Goal: Task Accomplishment & Management: Manage account settings

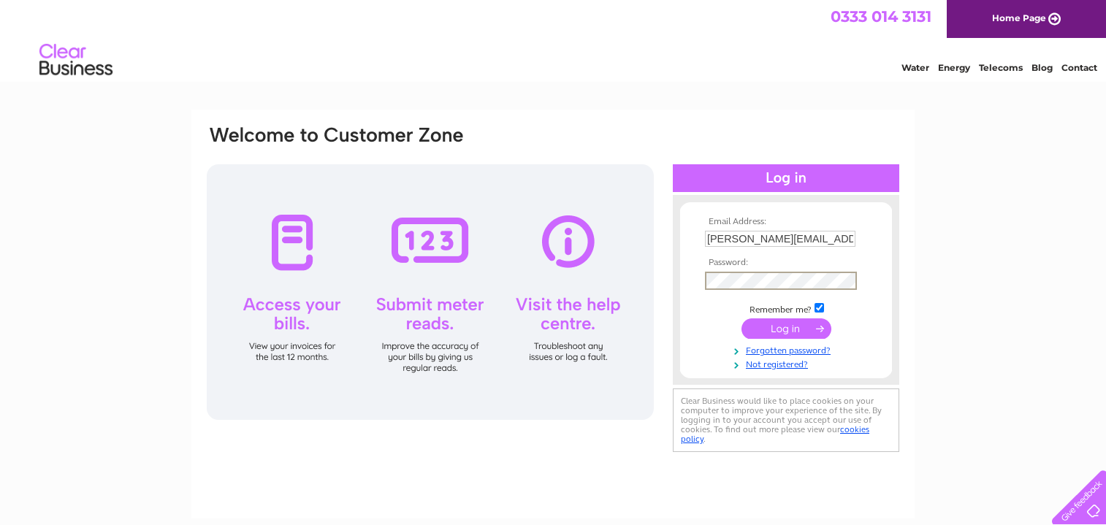
click at [778, 333] on input "submit" at bounding box center [787, 329] width 90 height 20
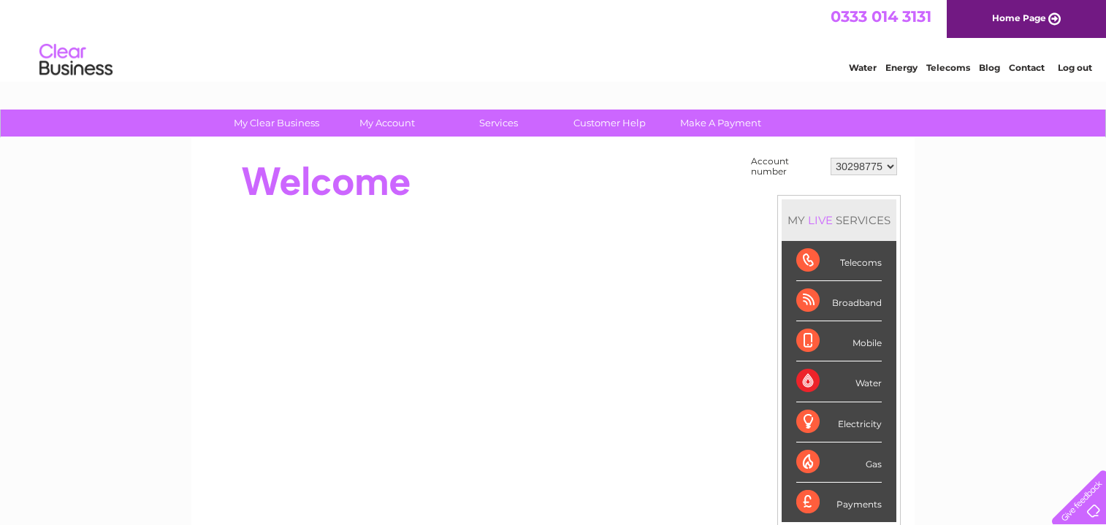
select select "30298776"
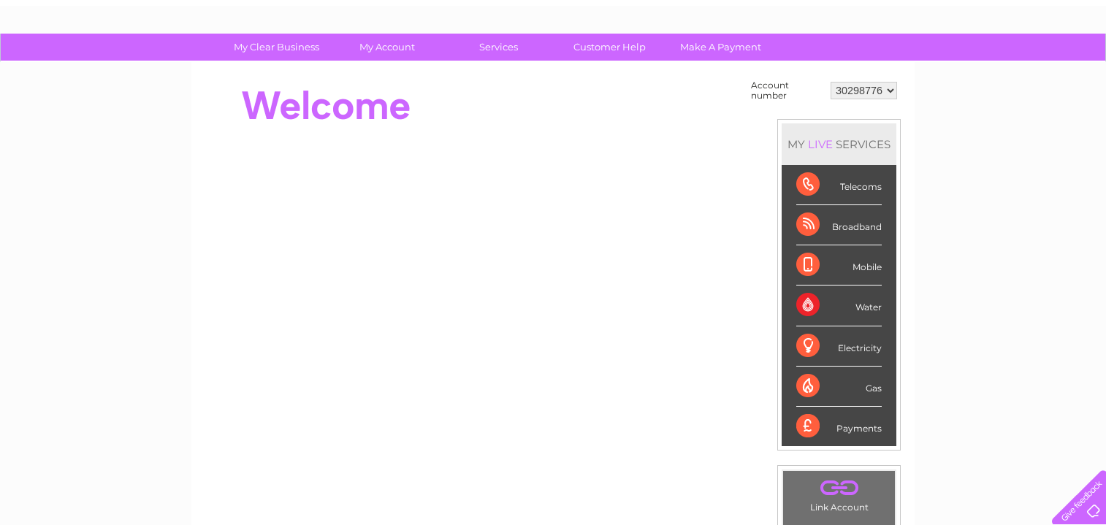
scroll to position [66, 0]
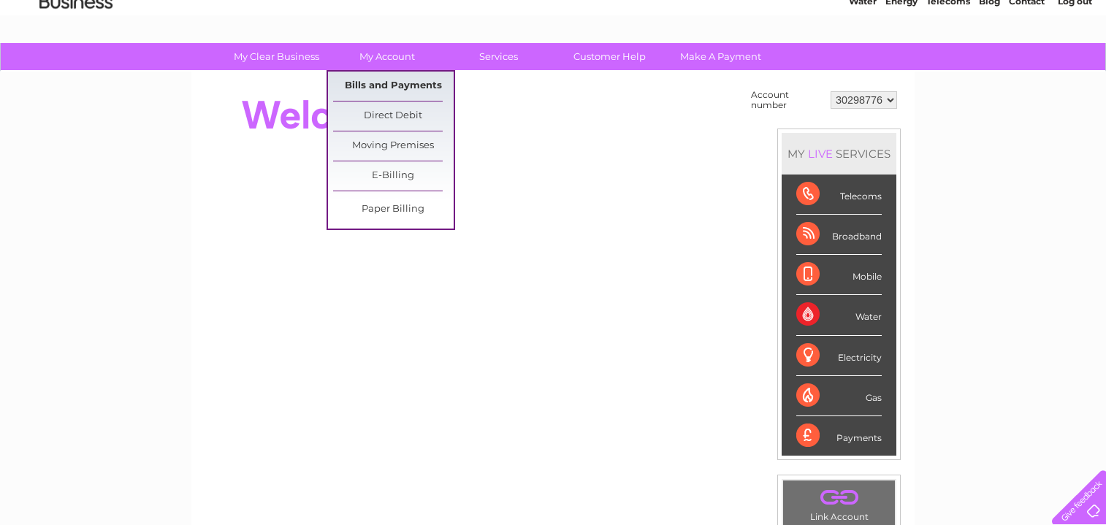
click at [383, 82] on link "Bills and Payments" at bounding box center [393, 86] width 121 height 29
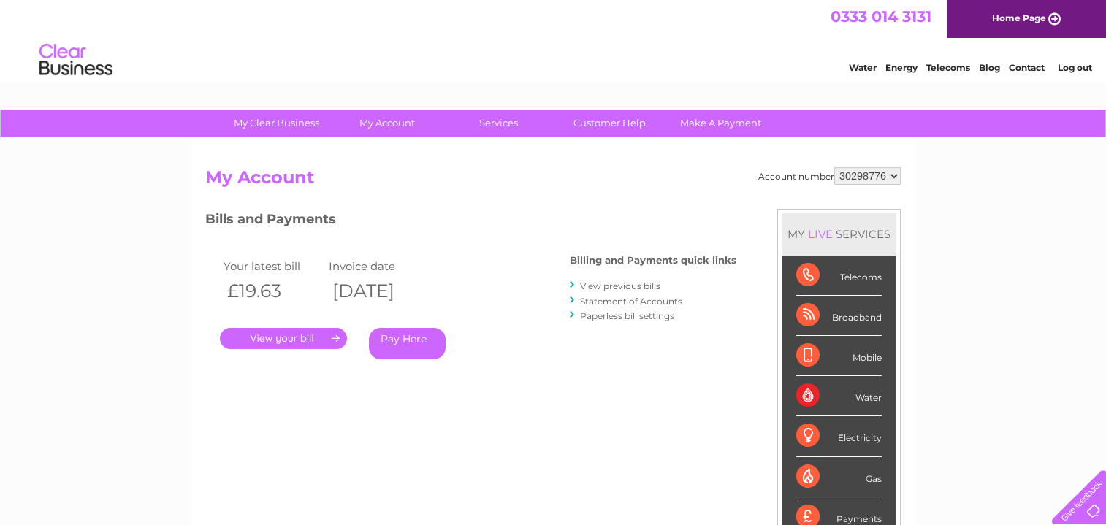
click at [313, 335] on link "." at bounding box center [283, 338] width 127 height 21
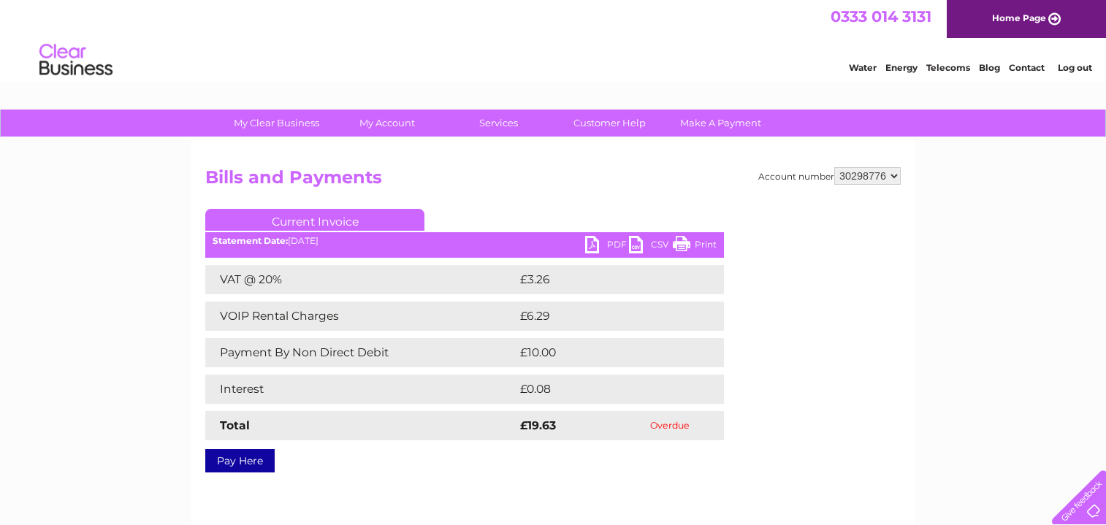
click at [593, 246] on link "PDF" at bounding box center [607, 246] width 44 height 21
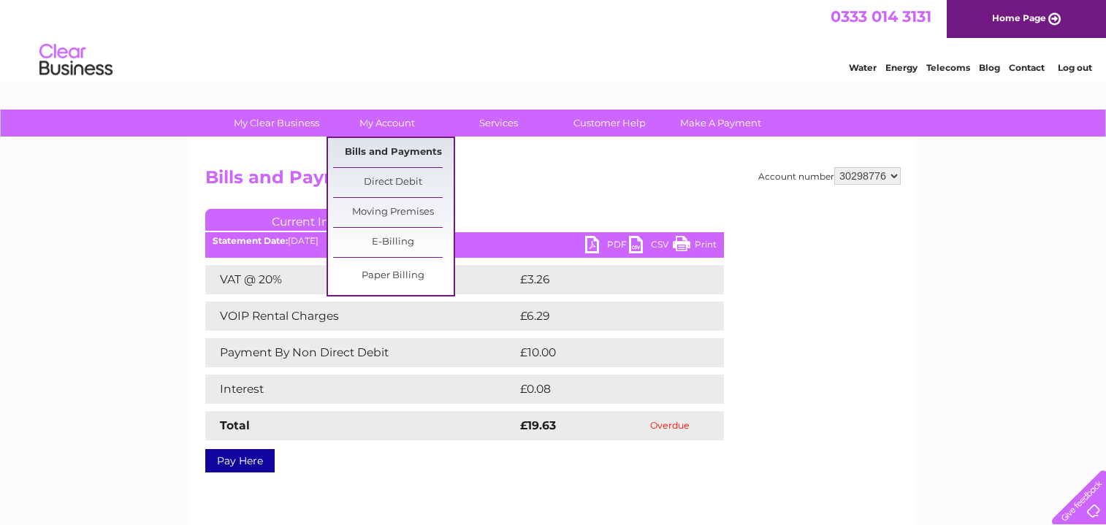
click at [385, 148] on link "Bills and Payments" at bounding box center [393, 152] width 121 height 29
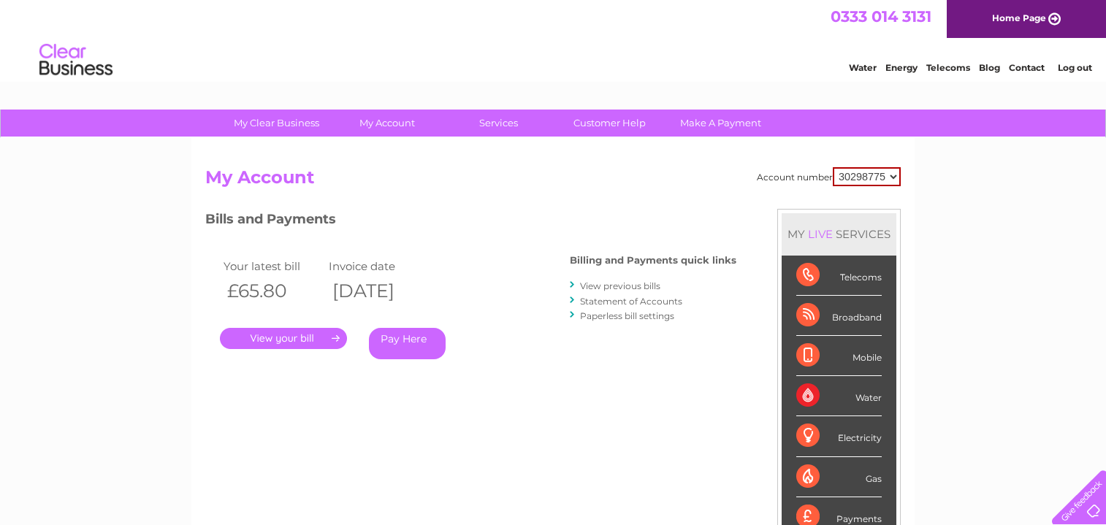
select select "30298776"
